Goal: Download file/media

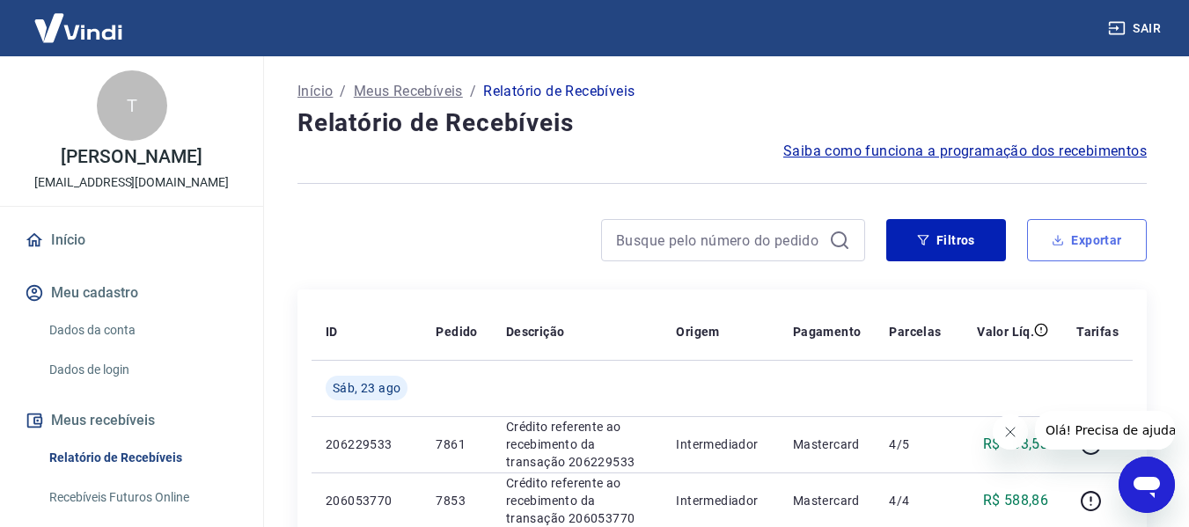
click at [1078, 240] on button "Exportar" at bounding box center [1087, 240] width 120 height 42
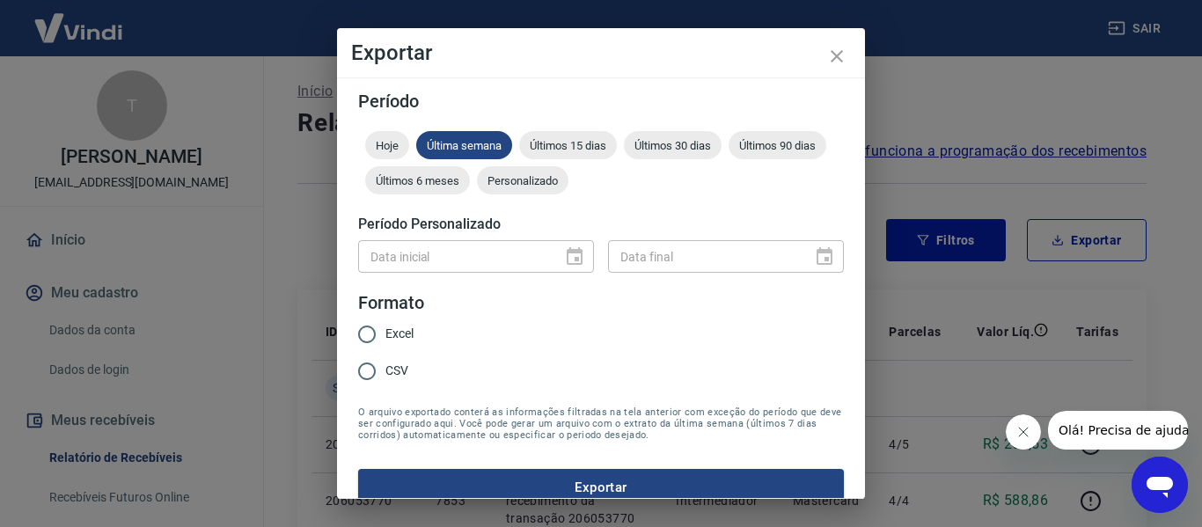
click at [376, 332] on input "Excel" at bounding box center [366, 334] width 37 height 37
radio input "true"
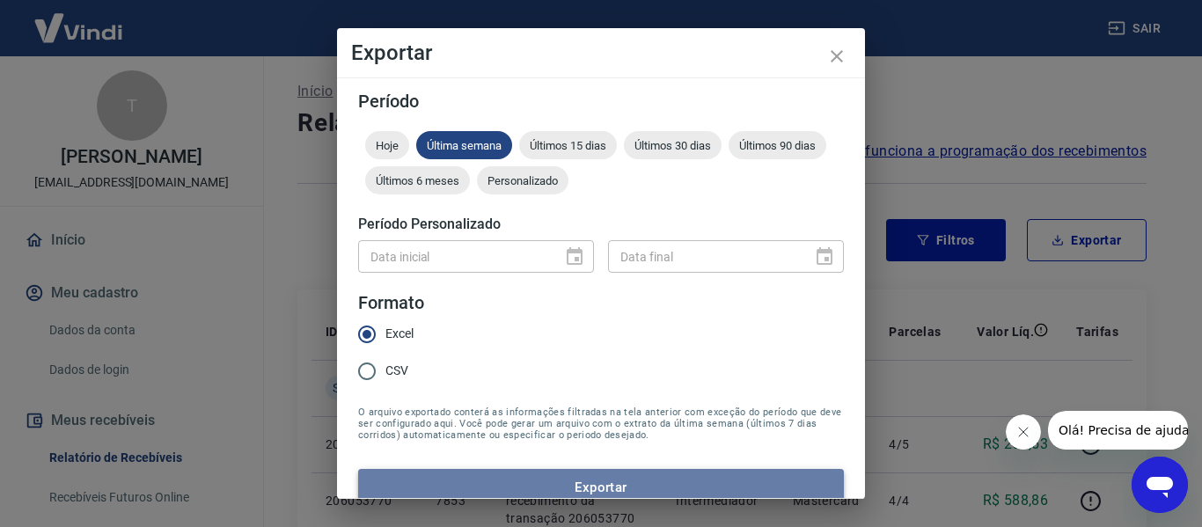
click at [620, 483] on button "Exportar" at bounding box center [601, 487] width 486 height 37
